Goal: Go to known website: Access a specific website the user already knows

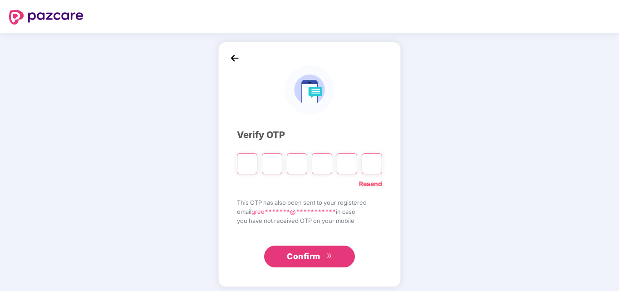
click at [380, 187] on link "Resend" at bounding box center [370, 184] width 23 height 10
click at [252, 166] on input "Please enter verification code. Digit 1" at bounding box center [247, 163] width 20 height 21
type input "*"
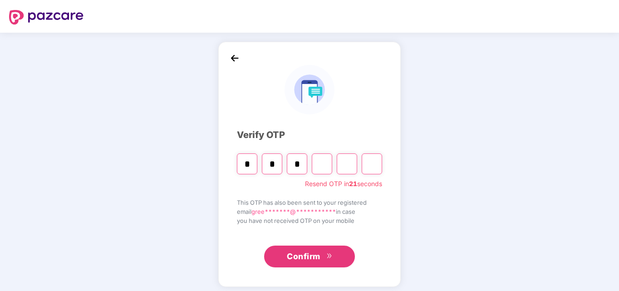
type input "*"
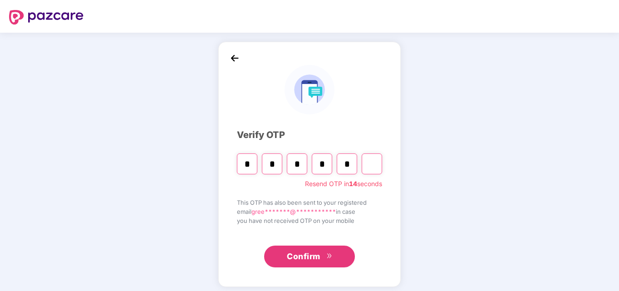
type input "*"
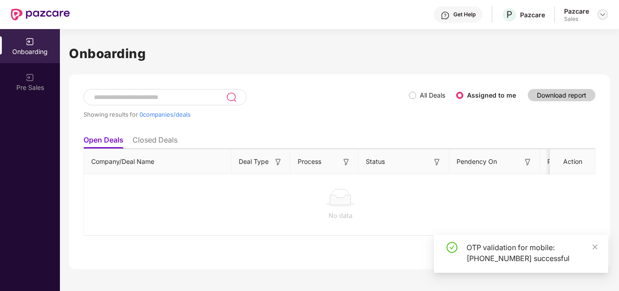
click at [602, 13] on img at bounding box center [602, 14] width 7 height 7
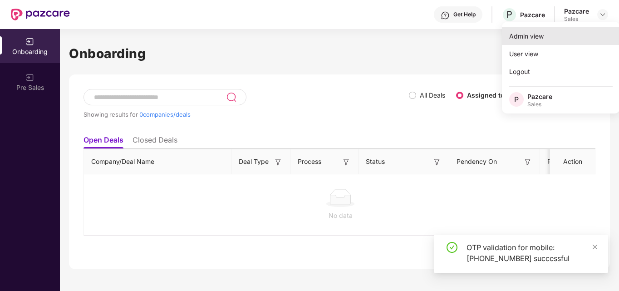
click at [551, 36] on div "Admin view" at bounding box center [561, 36] width 118 height 18
